Goal: Navigation & Orientation: Find specific page/section

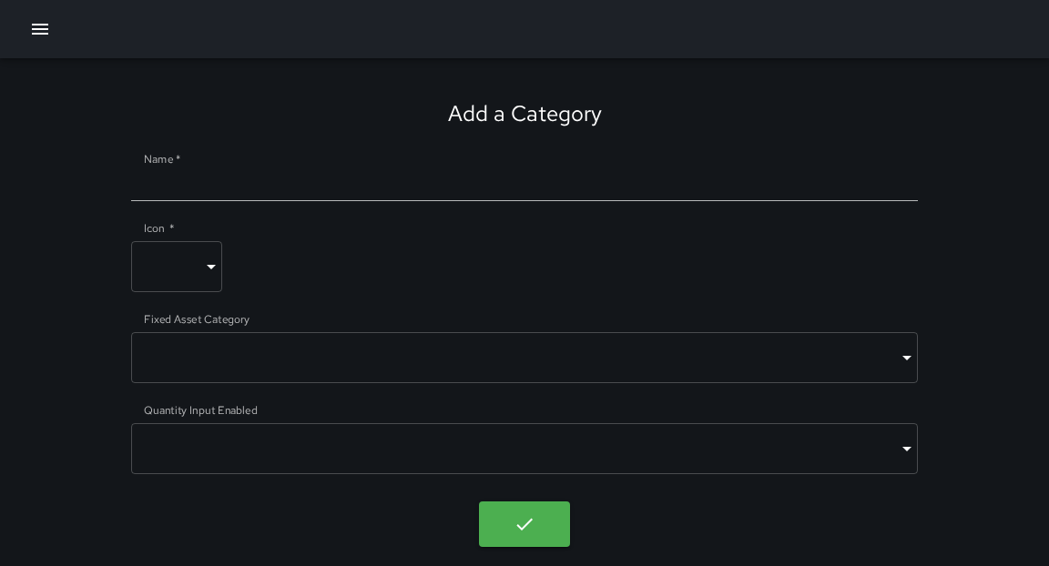
click at [37, 29] on icon "button" at bounding box center [40, 29] width 16 height 11
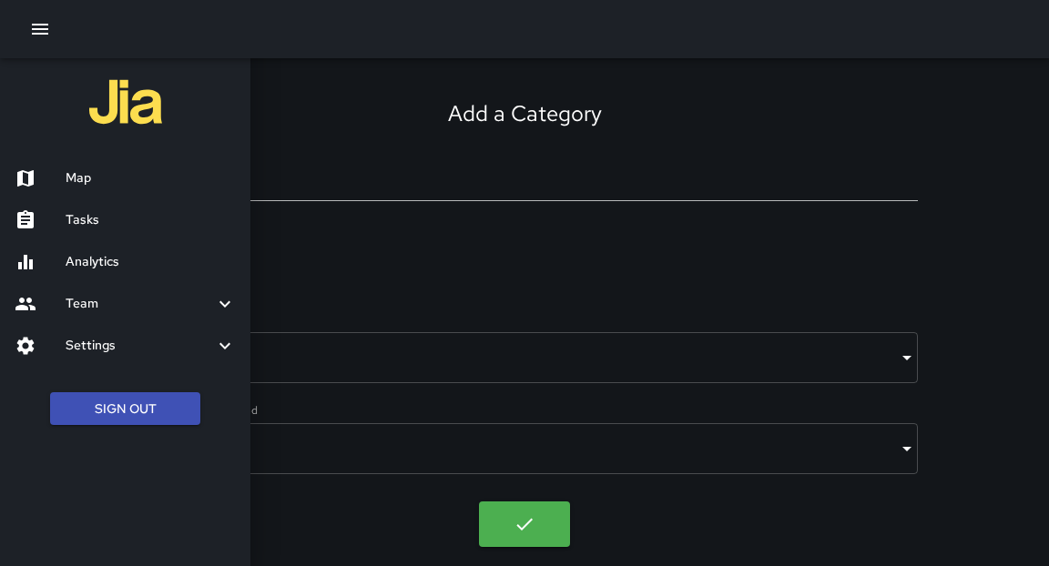
click at [81, 178] on h6 "Map" at bounding box center [151, 178] width 170 height 20
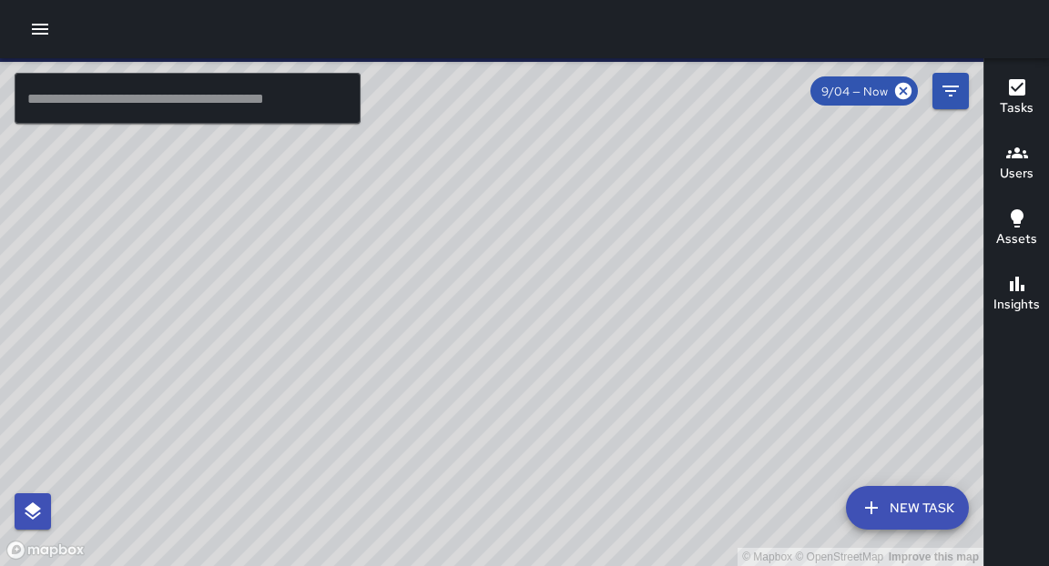
drag, startPoint x: 496, startPoint y: 369, endPoint x: 538, endPoint y: 252, distance: 123.8
click at [538, 252] on div "© Mapbox © OpenStreetMap Improve this map" at bounding box center [491, 312] width 983 height 508
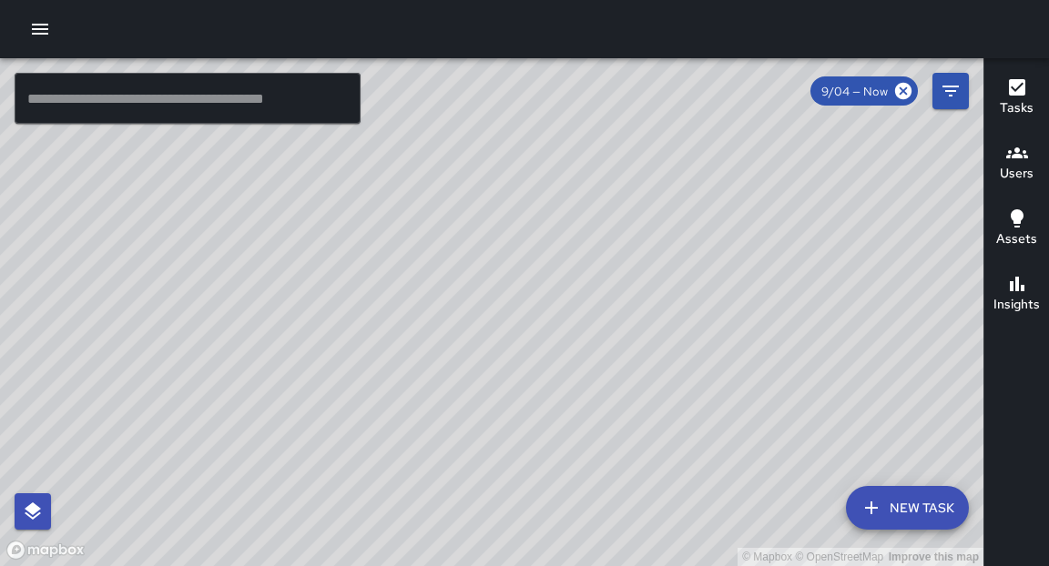
drag, startPoint x: 402, startPoint y: 430, endPoint x: 697, endPoint y: 58, distance: 474.3
click at [697, 58] on div "© Mapbox © OpenStreetMap Improve this map" at bounding box center [491, 312] width 983 height 508
click at [36, 28] on icon "button" at bounding box center [40, 29] width 16 height 11
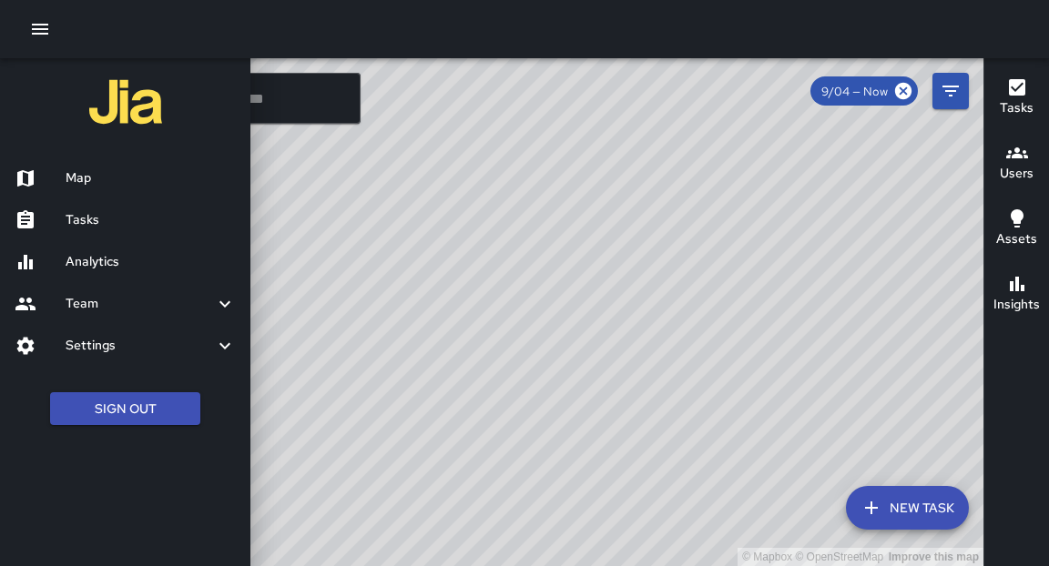
click at [74, 179] on h6 "Map" at bounding box center [151, 178] width 170 height 20
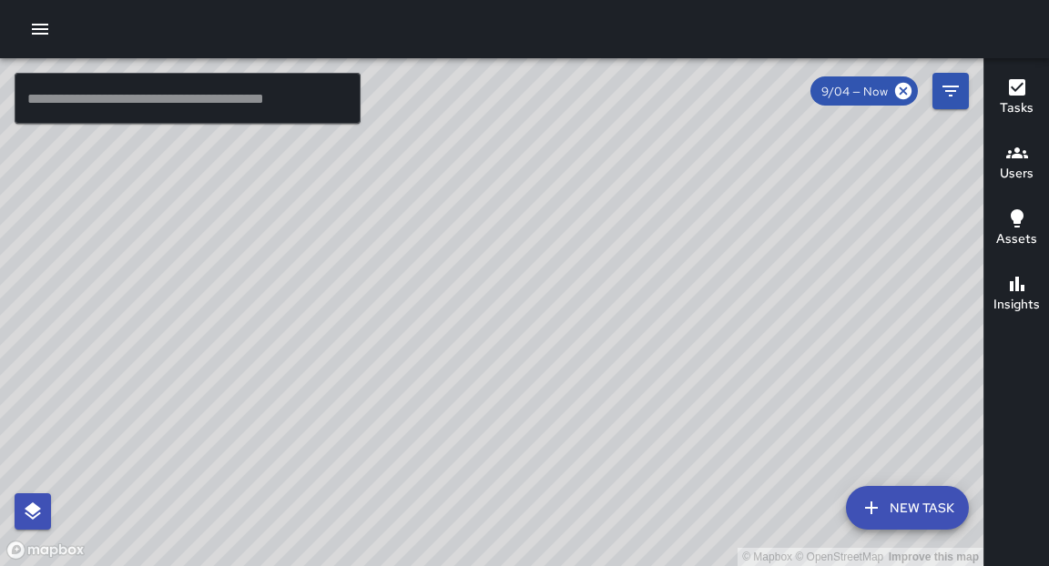
drag, startPoint x: 585, startPoint y: 202, endPoint x: 493, endPoint y: 529, distance: 339.5
click at [493, 529] on div "© Mapbox © OpenStreetMap Improve this map" at bounding box center [491, 312] width 983 height 508
drag, startPoint x: 625, startPoint y: 208, endPoint x: 660, endPoint y: 340, distance: 136.5
click at [660, 340] on div "© Mapbox © OpenStreetMap Improve this map" at bounding box center [491, 312] width 983 height 508
drag, startPoint x: 704, startPoint y: 200, endPoint x: 470, endPoint y: 475, distance: 361.0
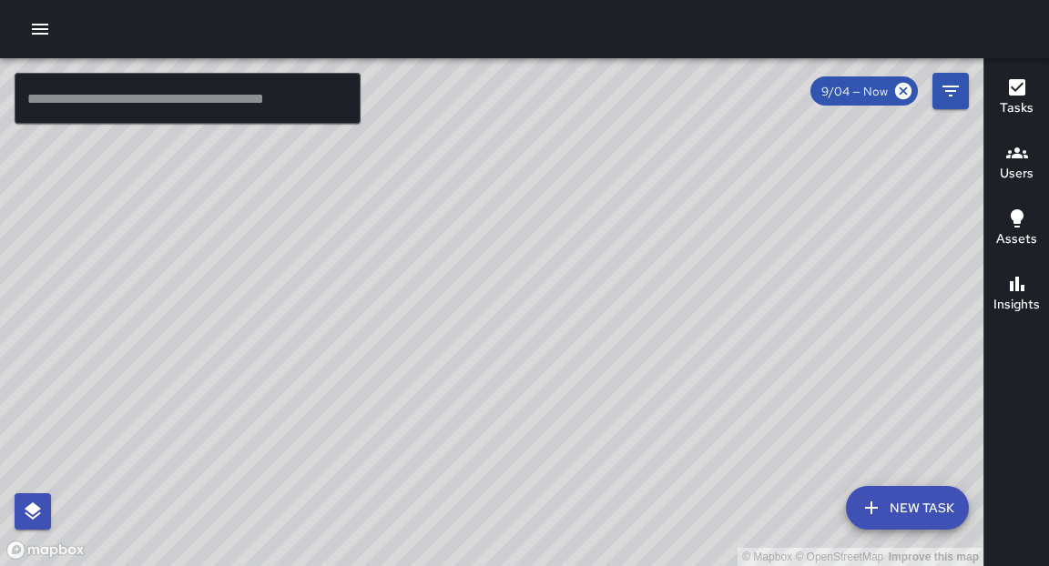
click at [469, 478] on div "© Mapbox © OpenStreetMap Improve this map" at bounding box center [491, 312] width 983 height 508
drag, startPoint x: 586, startPoint y: 194, endPoint x: 343, endPoint y: 465, distance: 364.3
click at [343, 467] on div "© Mapbox © OpenStreetMap Improve this map" at bounding box center [491, 312] width 983 height 508
click at [625, 257] on div "© Mapbox © OpenStreetMap Improve this map" at bounding box center [491, 312] width 983 height 508
